Goal: Task Accomplishment & Management: Use online tool/utility

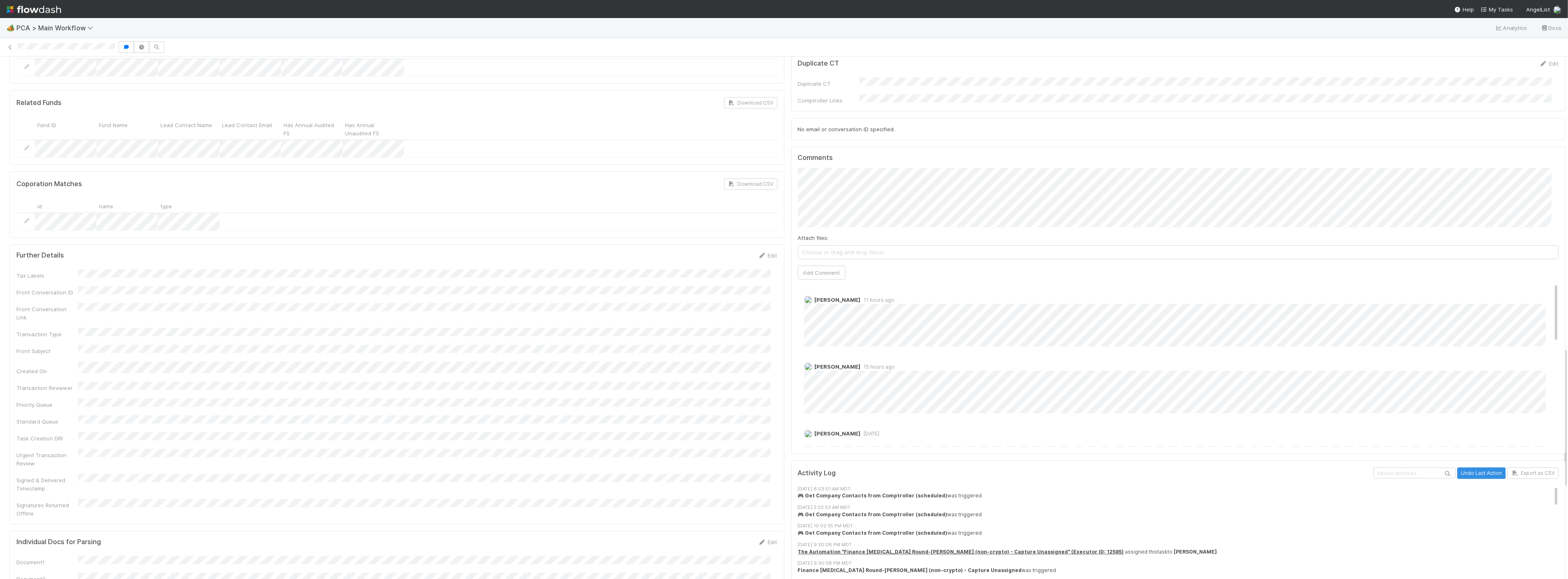
scroll to position [1049, 0]
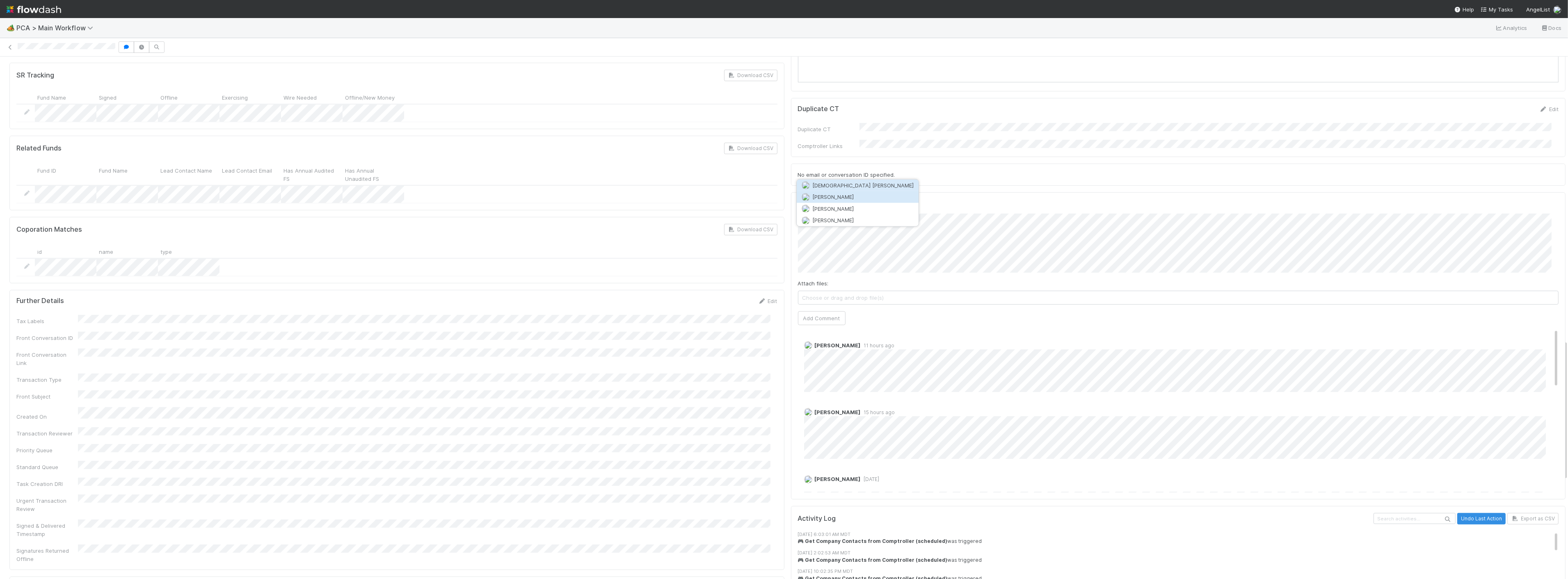
click at [842, 197] on span "Roselyn de Villa" at bounding box center [833, 196] width 41 height 7
click at [836, 311] on button "Add Comment" at bounding box center [822, 318] width 47 height 14
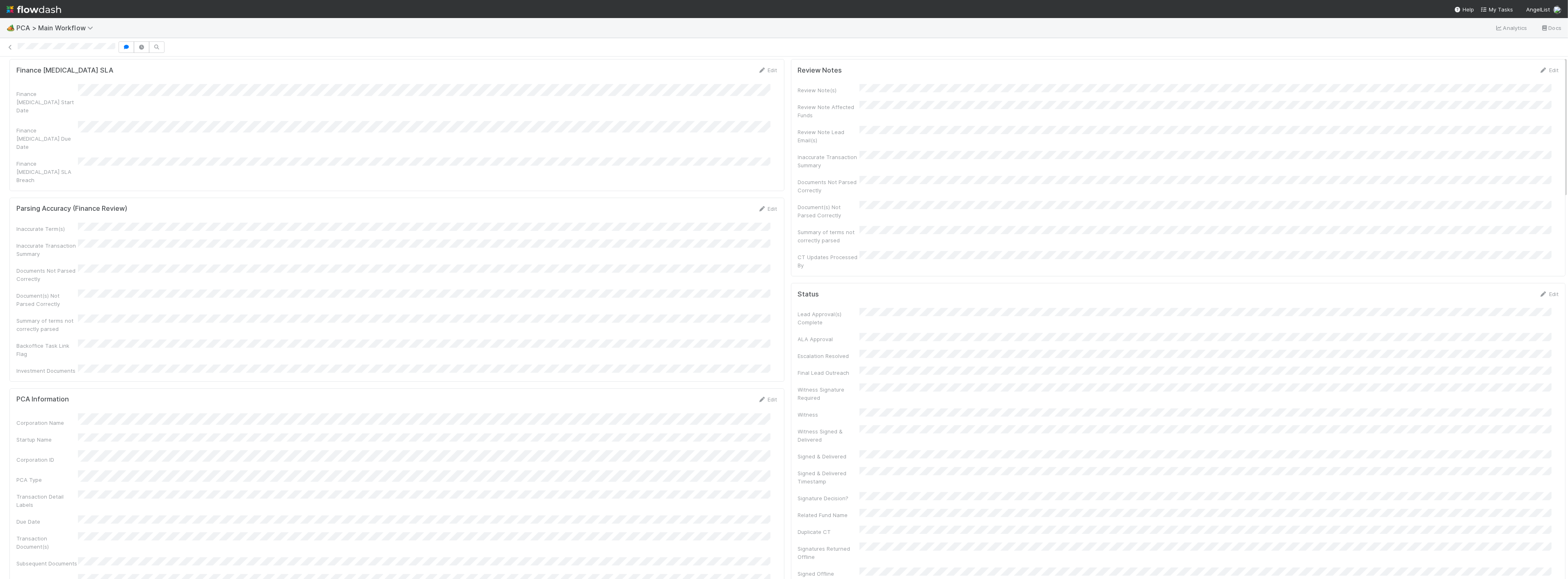
scroll to position [0, 0]
